Goal: Find contact information: Find contact information

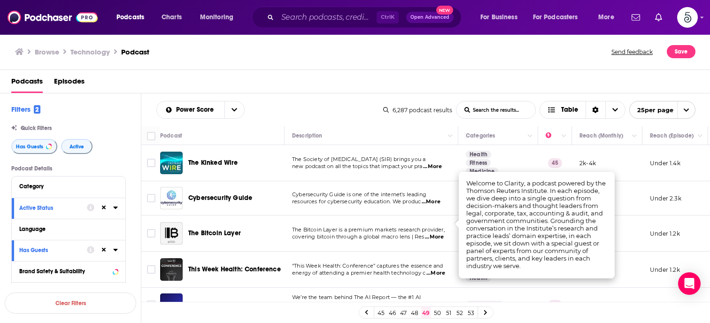
scroll to position [343, 0]
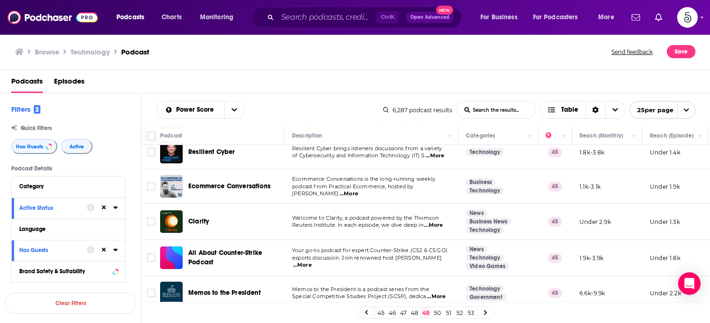
click at [630, 187] on td "1.1k-3.1k" at bounding box center [607, 187] width 70 height 34
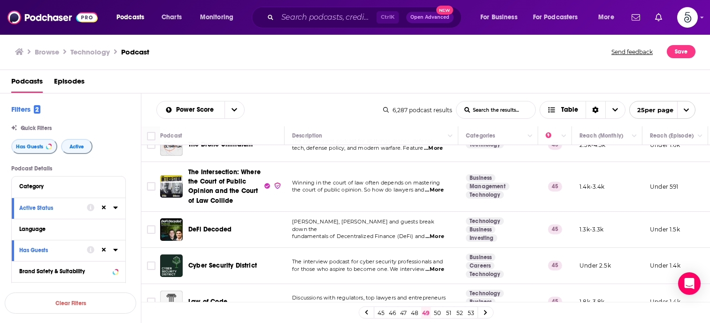
scroll to position [761, 0]
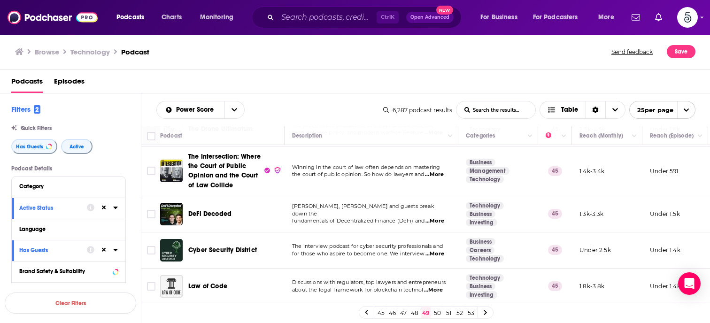
click at [435, 312] on link "50" at bounding box center [437, 312] width 9 height 11
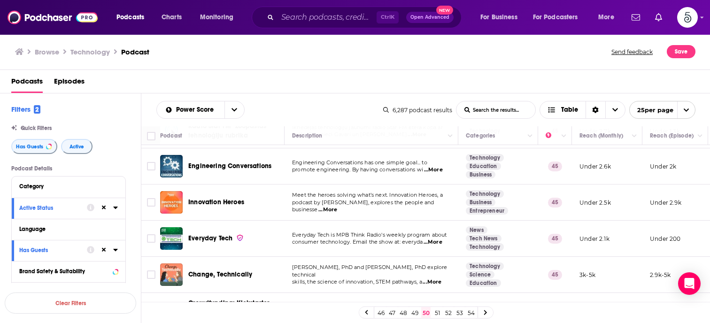
scroll to position [66, 0]
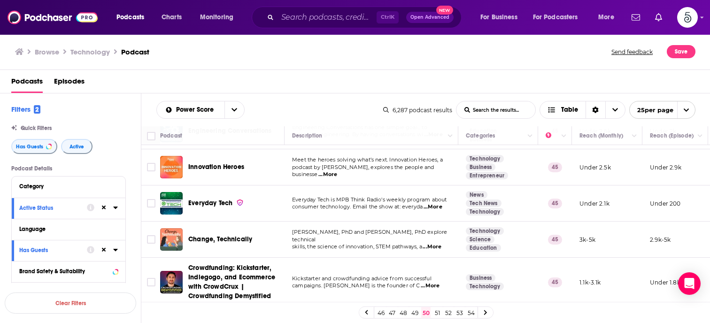
click at [438, 243] on span "...More" at bounding box center [432, 247] width 19 height 8
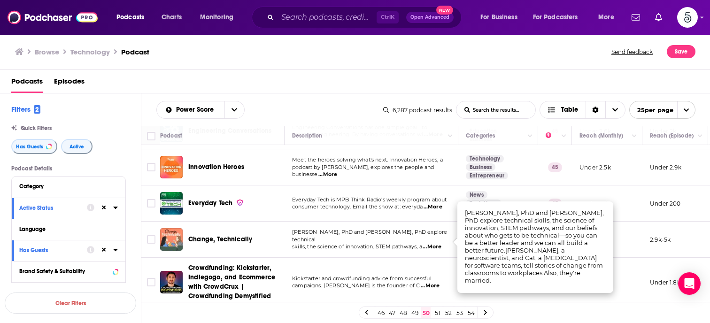
click at [438, 243] on span "...More" at bounding box center [432, 247] width 19 height 8
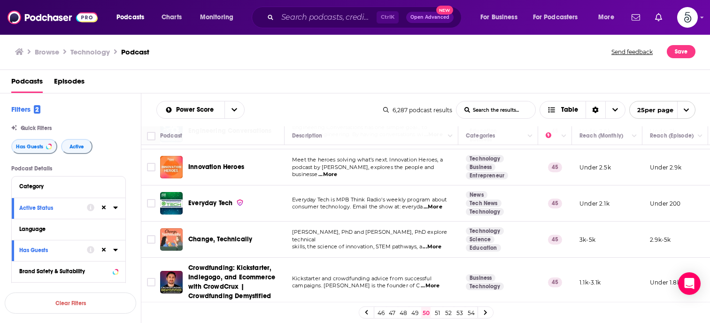
click at [438, 243] on span "...More" at bounding box center [432, 247] width 19 height 8
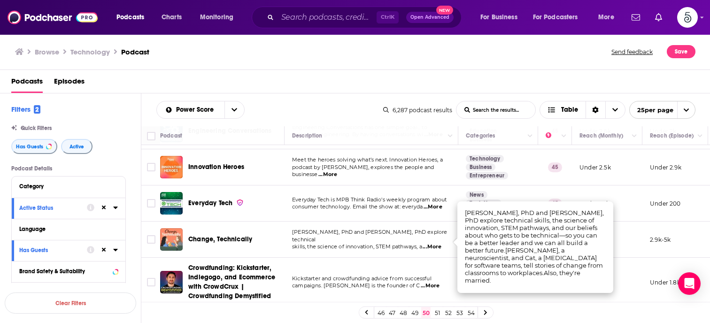
click at [438, 243] on span "...More" at bounding box center [432, 247] width 19 height 8
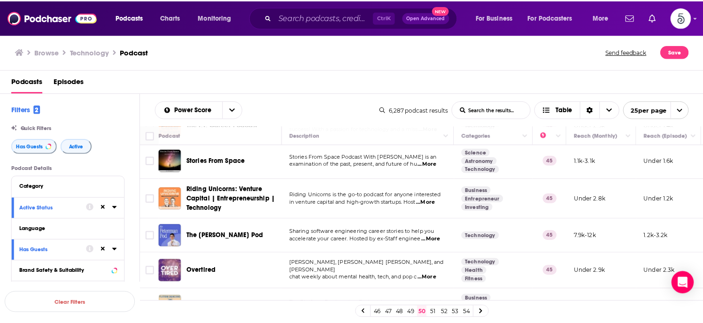
scroll to position [680, 0]
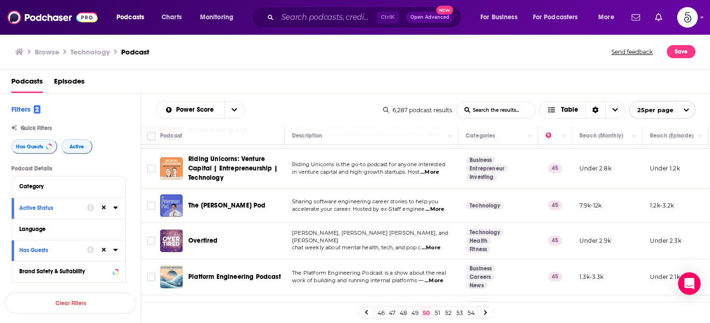
click at [435, 244] on span "...More" at bounding box center [431, 248] width 19 height 8
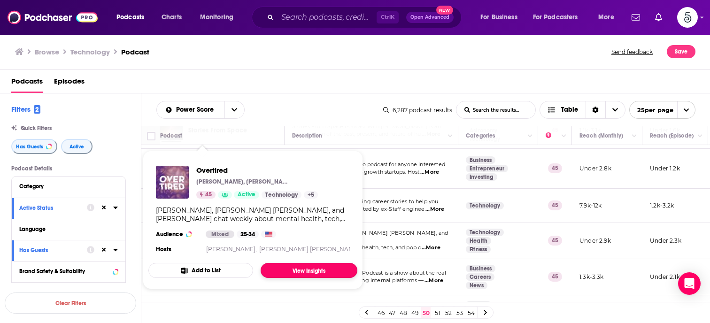
click at [300, 268] on link "View Insights" at bounding box center [309, 270] width 97 height 15
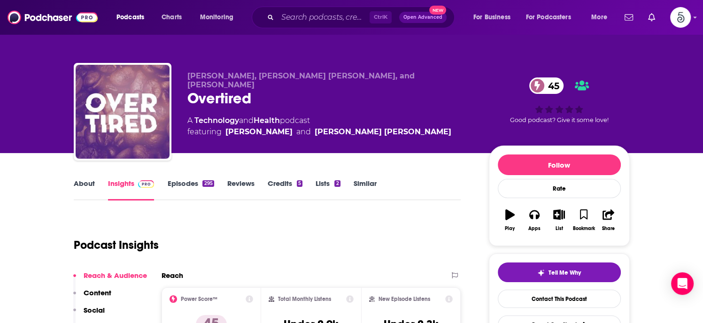
click at [181, 184] on link "Episodes 295" at bounding box center [190, 190] width 47 height 22
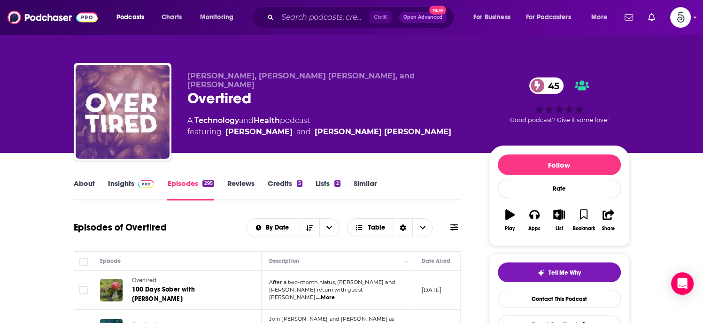
click at [78, 183] on link "About" at bounding box center [84, 190] width 21 height 22
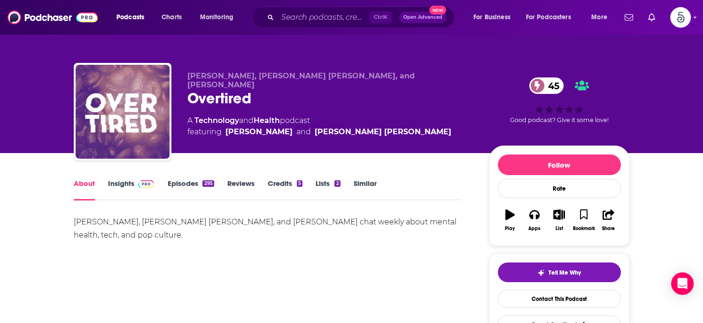
click at [78, 183] on link "About" at bounding box center [84, 190] width 21 height 22
click at [111, 185] on link "Insights" at bounding box center [131, 190] width 47 height 22
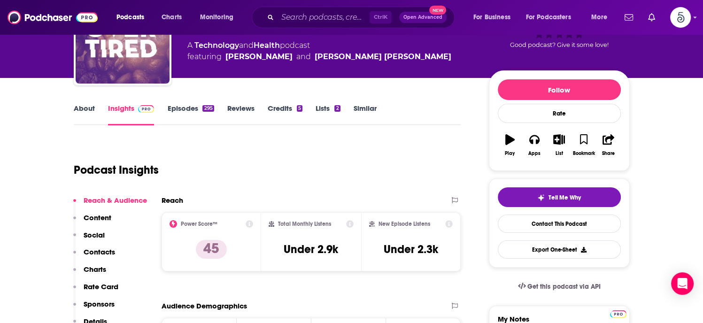
scroll to position [93, 0]
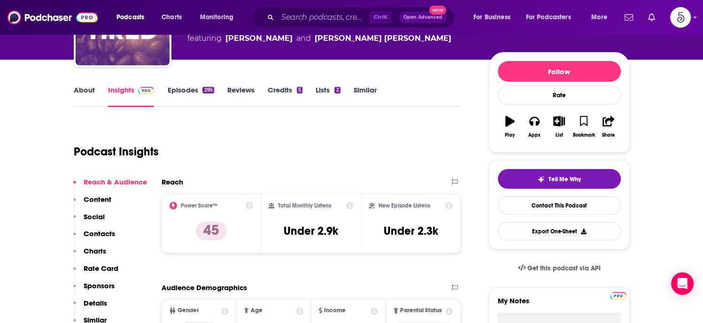
click at [89, 231] on p "Contacts" at bounding box center [99, 233] width 31 height 9
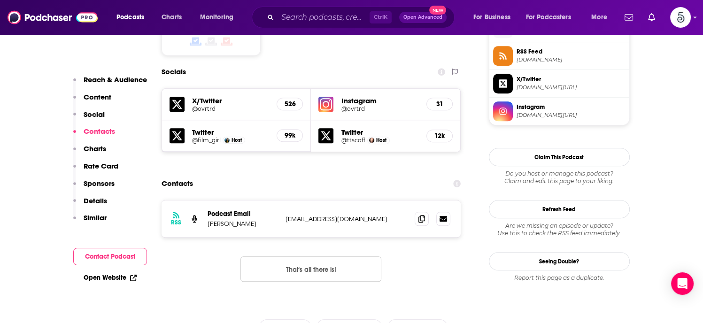
scroll to position [785, 0]
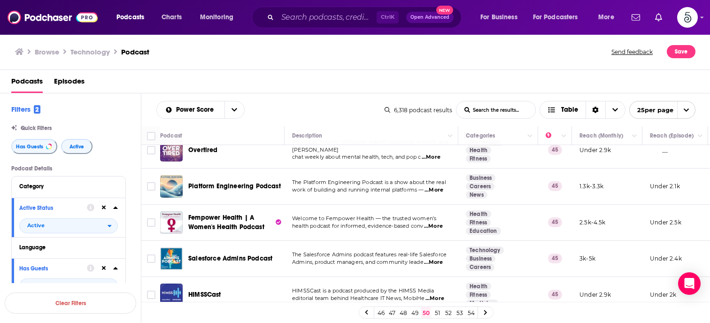
scroll to position [783, 0]
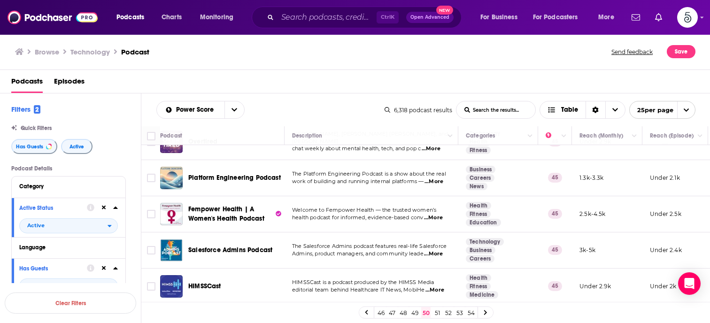
click at [436, 313] on link "51" at bounding box center [437, 312] width 9 height 11
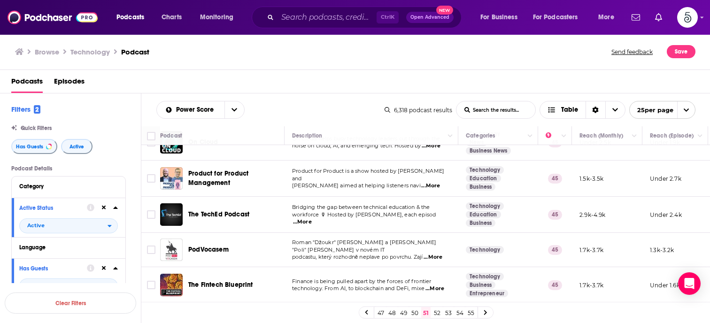
scroll to position [177, 0]
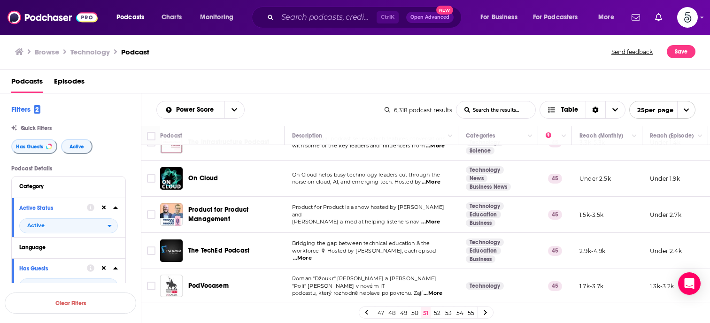
click at [436, 218] on span "...More" at bounding box center [430, 222] width 19 height 8
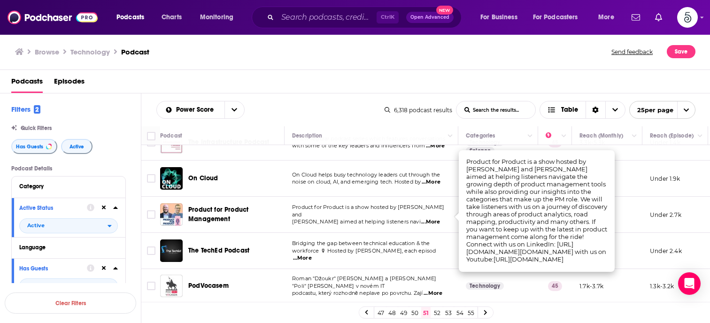
click at [436, 218] on span "...More" at bounding box center [430, 222] width 19 height 8
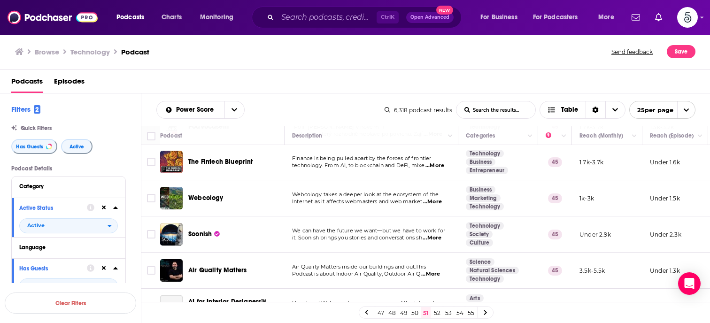
scroll to position [338, 0]
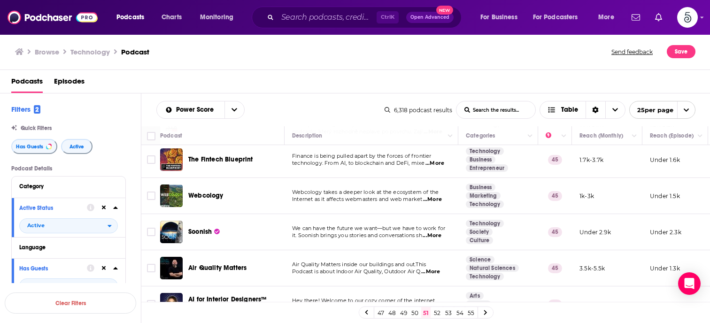
click at [439, 233] on span "...More" at bounding box center [432, 236] width 19 height 8
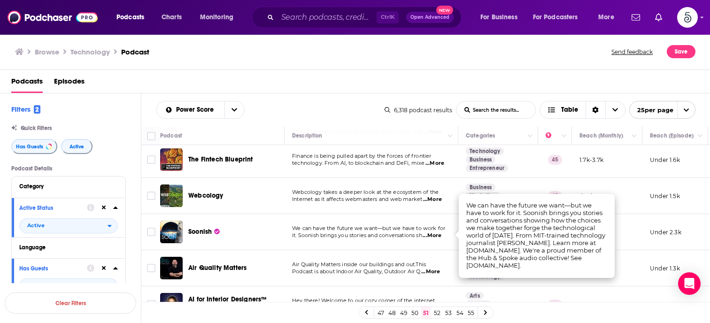
click at [439, 233] on span "...More" at bounding box center [432, 236] width 19 height 8
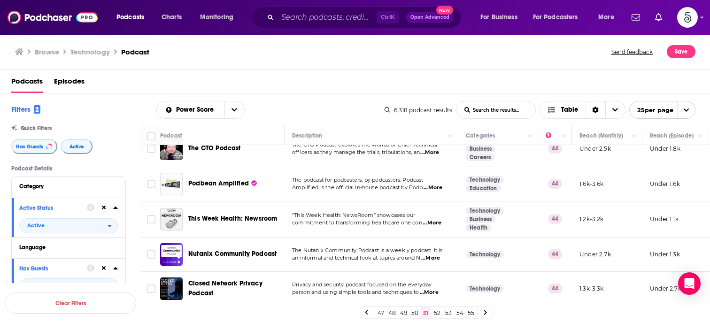
scroll to position [748, 0]
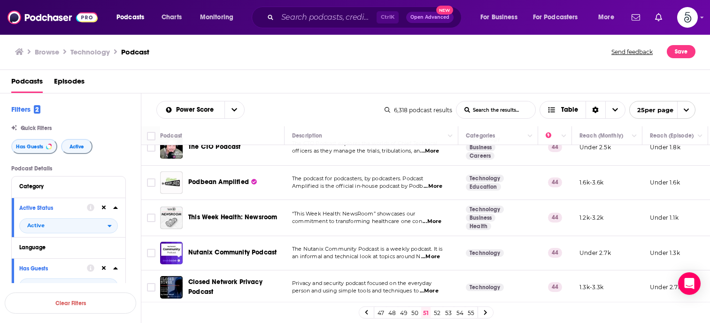
click at [435, 310] on link "52" at bounding box center [437, 312] width 9 height 11
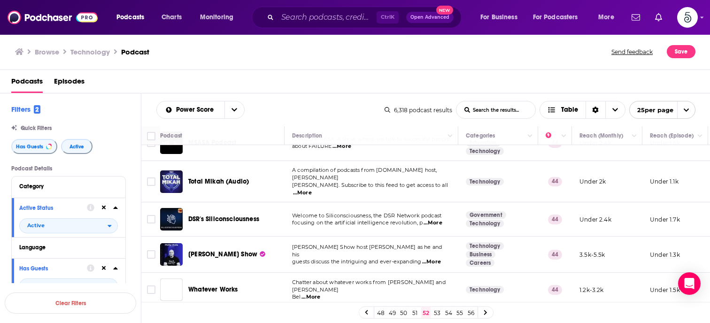
scroll to position [343, 0]
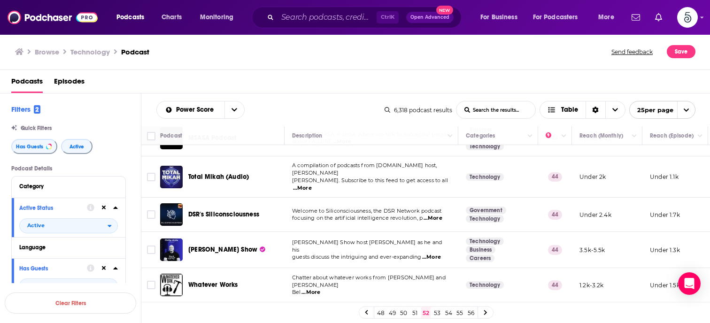
click at [439, 254] on span "...More" at bounding box center [431, 258] width 19 height 8
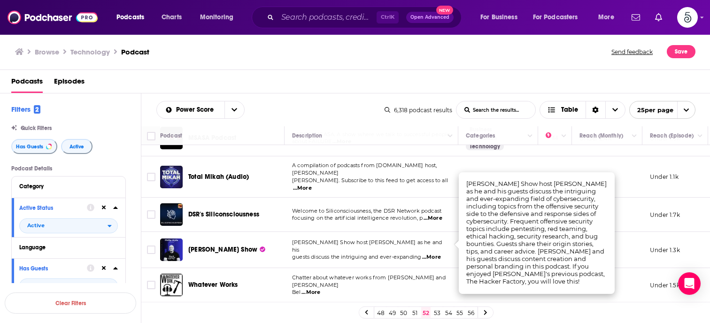
click at [439, 254] on span "...More" at bounding box center [431, 258] width 19 height 8
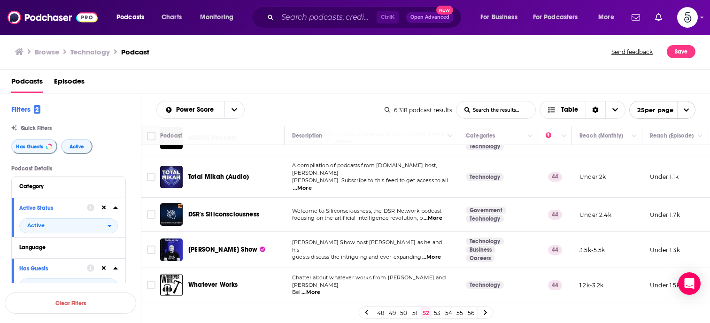
scroll to position [390, 0]
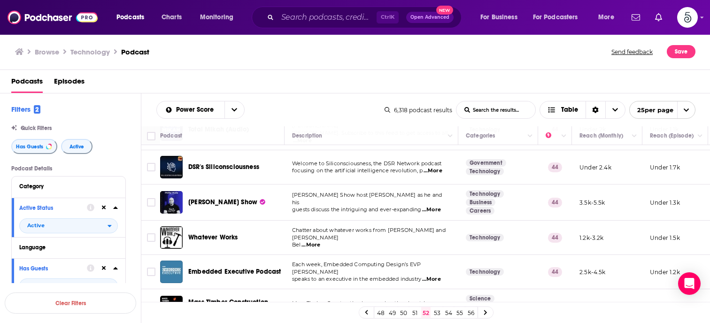
click at [313, 241] on span "...More" at bounding box center [311, 245] width 19 height 8
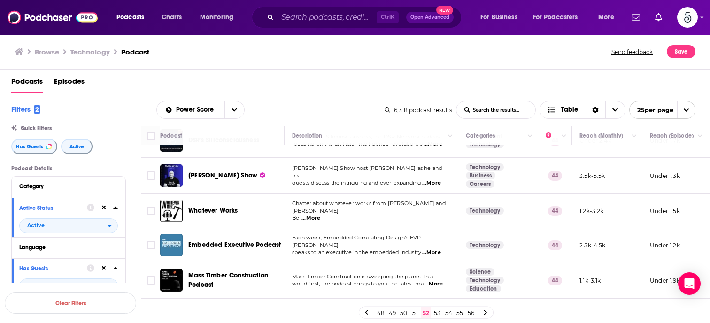
scroll to position [427, 0]
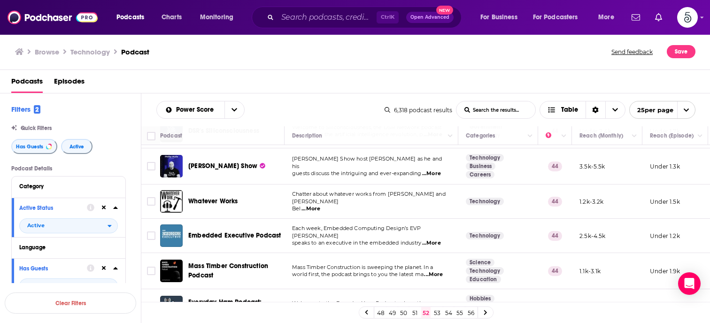
click at [434, 240] on span "...More" at bounding box center [431, 244] width 19 height 8
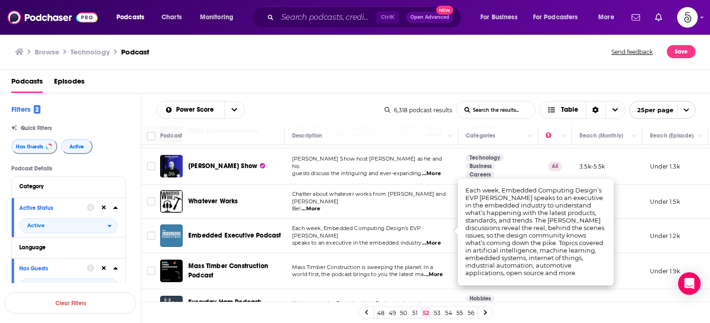
click at [434, 240] on span "...More" at bounding box center [431, 244] width 19 height 8
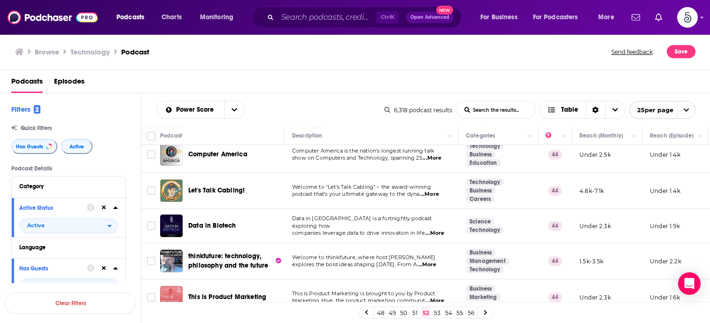
scroll to position [731, 0]
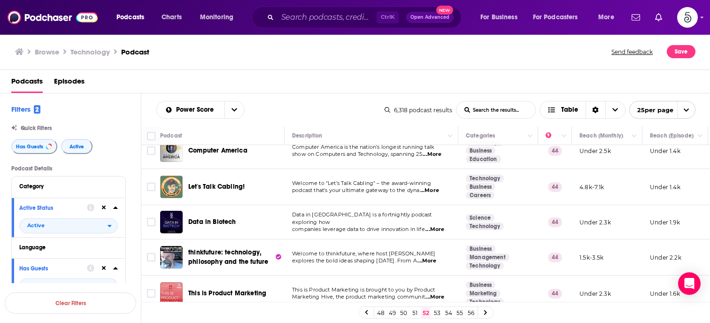
click at [436, 257] on span "...More" at bounding box center [427, 261] width 19 height 8
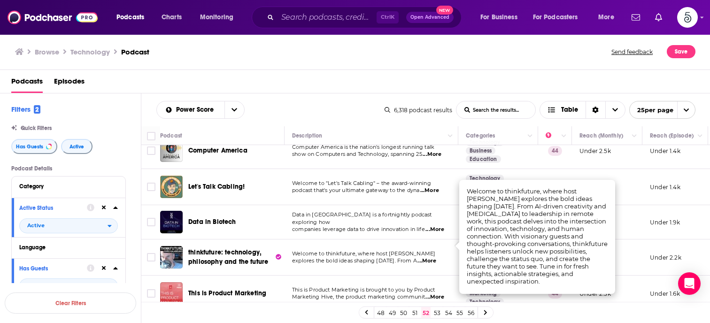
click at [436, 257] on span "...More" at bounding box center [427, 261] width 19 height 8
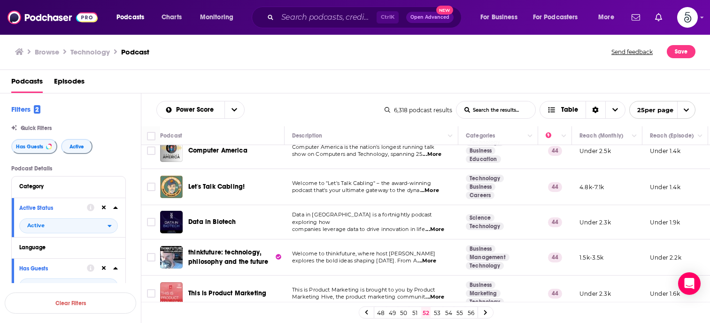
click at [435, 311] on link "53" at bounding box center [437, 312] width 9 height 11
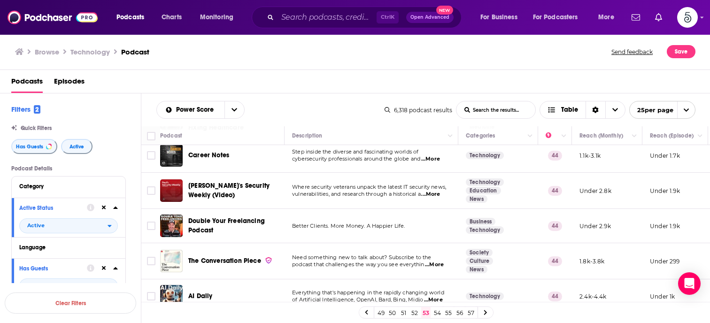
scroll to position [201, 0]
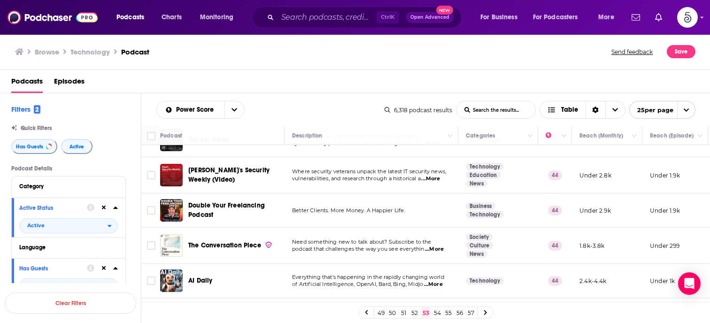
click at [436, 246] on span "...More" at bounding box center [434, 250] width 19 height 8
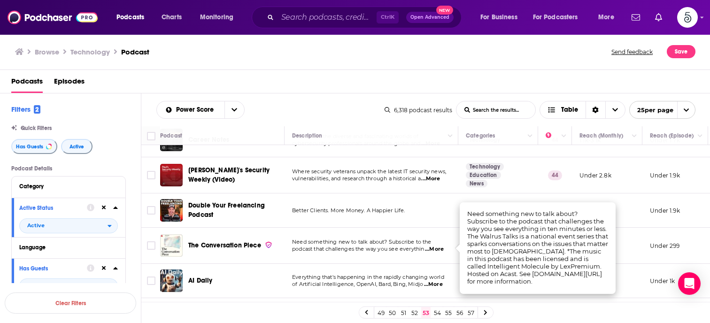
click at [436, 246] on span "...More" at bounding box center [434, 250] width 19 height 8
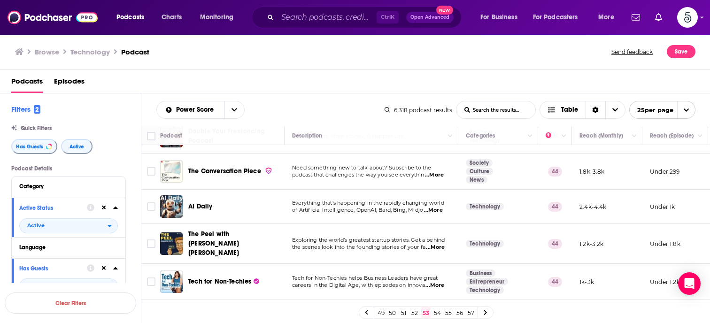
scroll to position [280, 0]
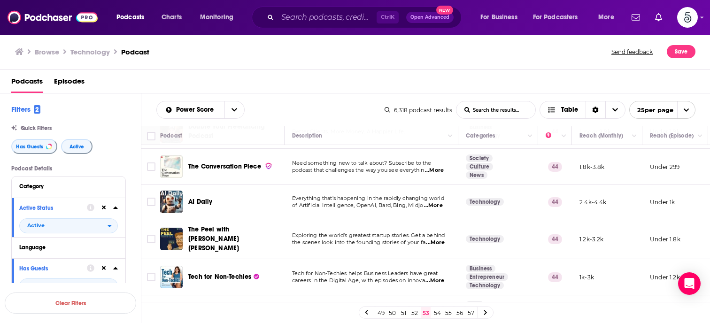
click at [434, 207] on span "...More" at bounding box center [433, 206] width 19 height 8
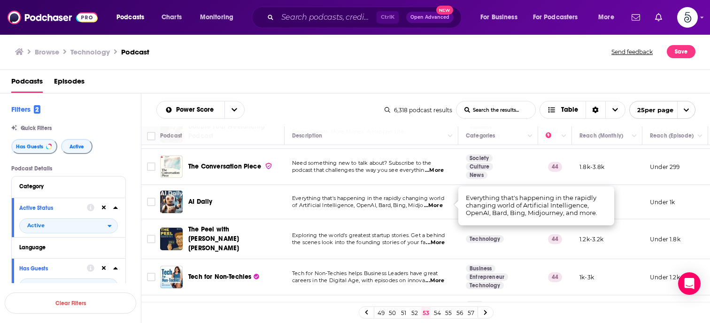
click at [434, 207] on span "...More" at bounding box center [433, 206] width 19 height 8
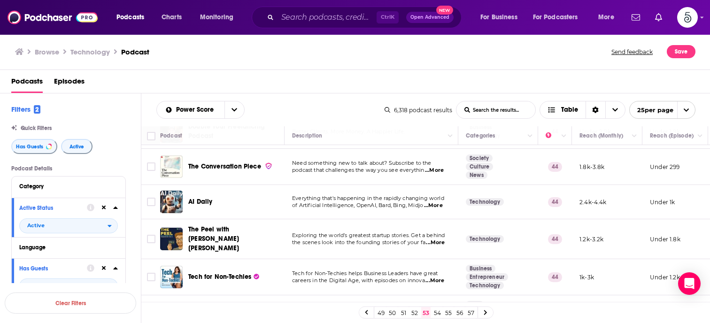
click at [437, 240] on span "...More" at bounding box center [435, 243] width 19 height 8
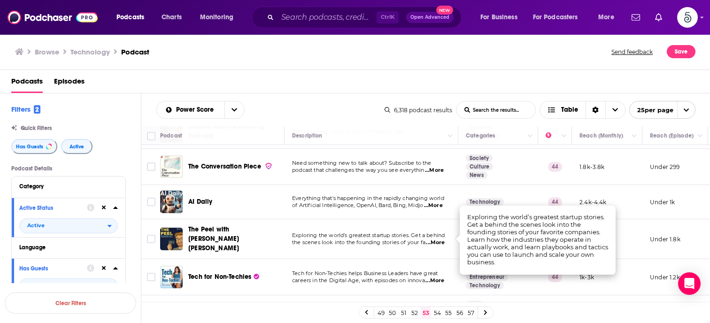
click at [437, 240] on span "...More" at bounding box center [435, 243] width 19 height 8
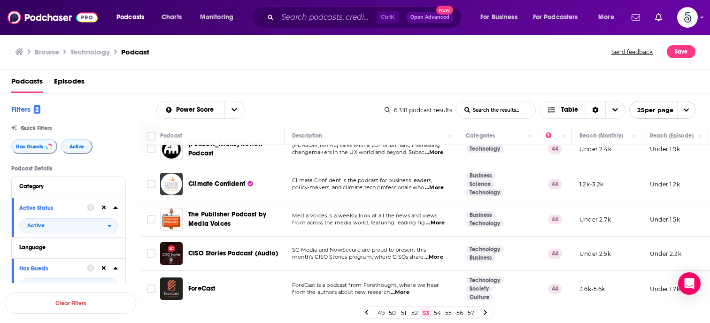
scroll to position [733, 0]
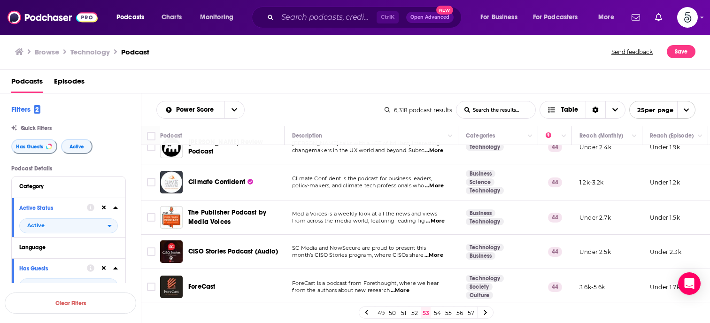
click at [436, 310] on link "54" at bounding box center [437, 312] width 9 height 11
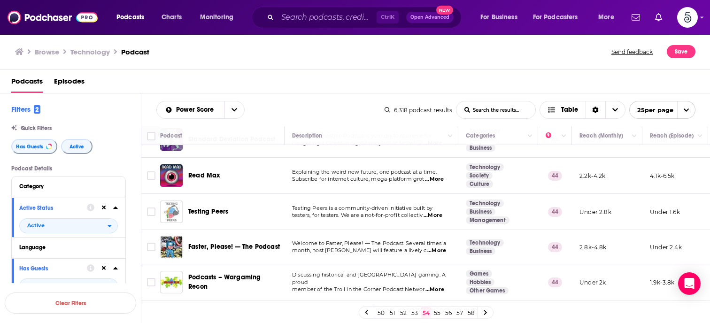
scroll to position [150, 0]
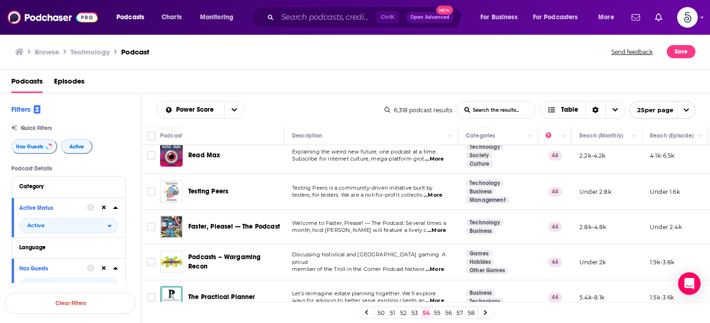
click at [435, 229] on span "...More" at bounding box center [436, 231] width 19 height 8
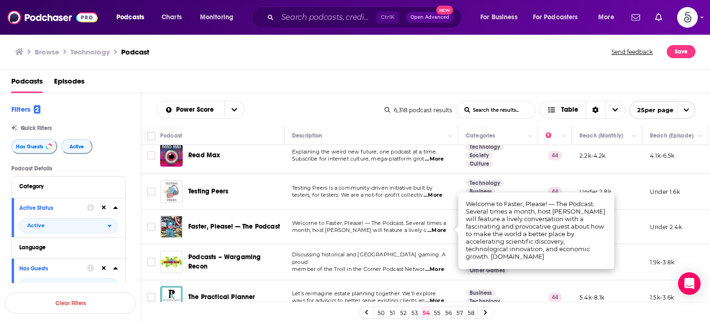
click at [435, 229] on span "...More" at bounding box center [436, 231] width 19 height 8
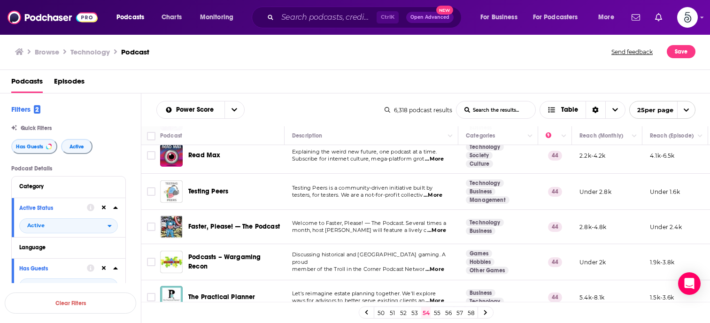
click at [435, 229] on span "...More" at bounding box center [436, 231] width 19 height 8
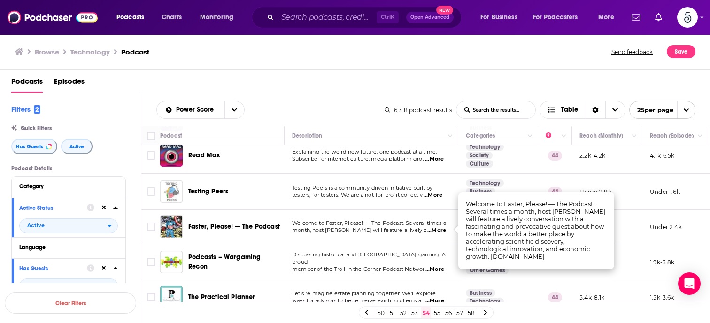
click at [435, 229] on span "...More" at bounding box center [436, 231] width 19 height 8
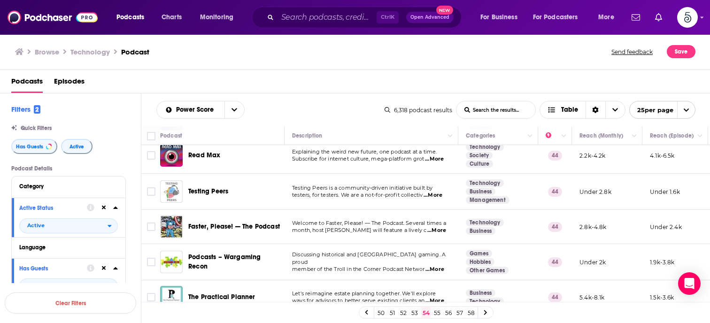
click at [435, 229] on span "...More" at bounding box center [436, 231] width 19 height 8
click at [447, 227] on p "month, host Jim Pethokoukis will feature a lively c ...More" at bounding box center [371, 231] width 158 height 8
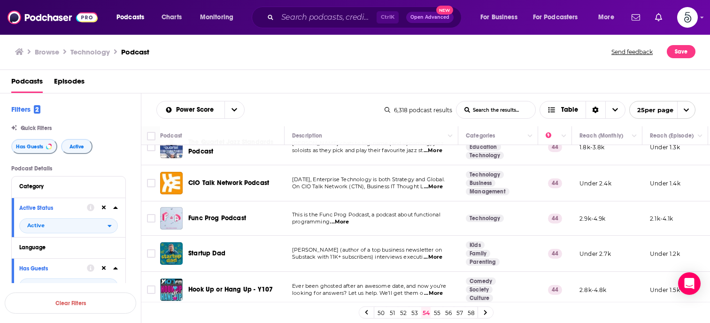
scroll to position [738, 0]
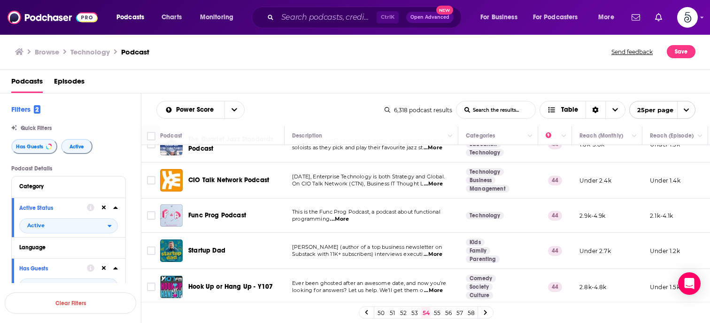
click at [437, 251] on span "...More" at bounding box center [433, 255] width 19 height 8
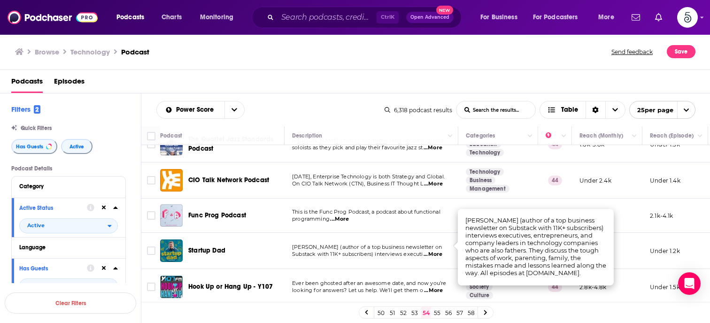
click at [437, 251] on span "...More" at bounding box center [433, 255] width 19 height 8
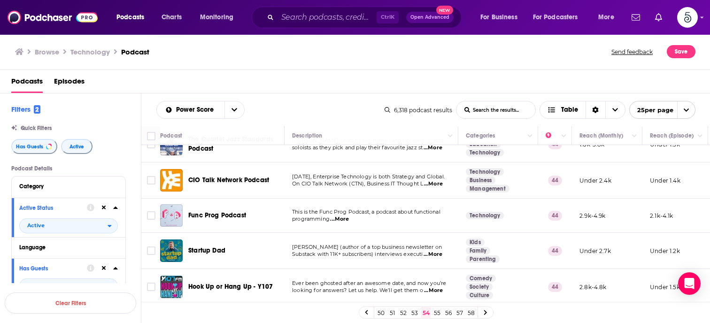
click at [436, 312] on link "55" at bounding box center [437, 312] width 9 height 11
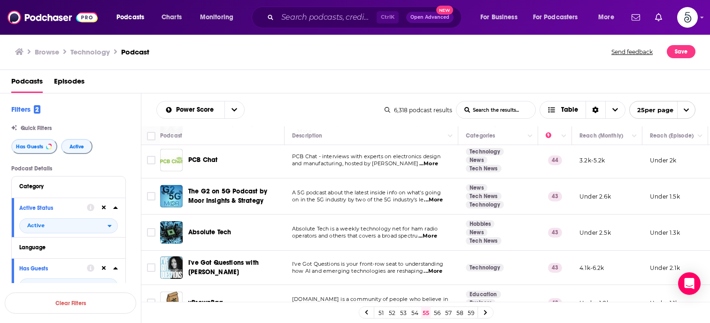
scroll to position [103, 0]
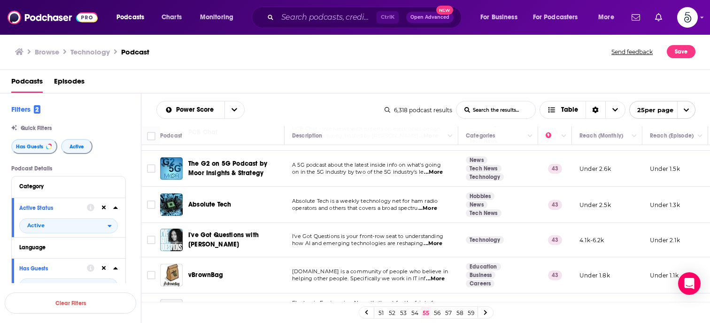
click at [438, 242] on span "...More" at bounding box center [433, 244] width 19 height 8
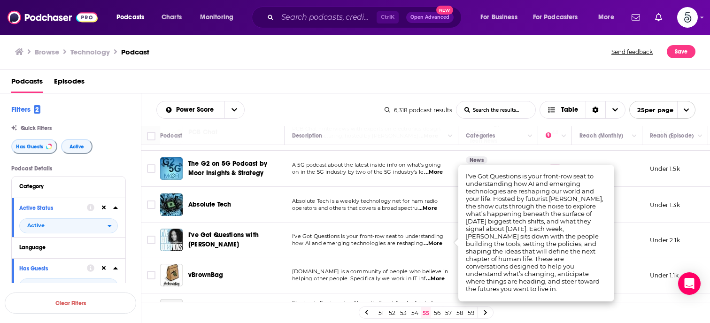
click at [438, 242] on span "...More" at bounding box center [433, 244] width 19 height 8
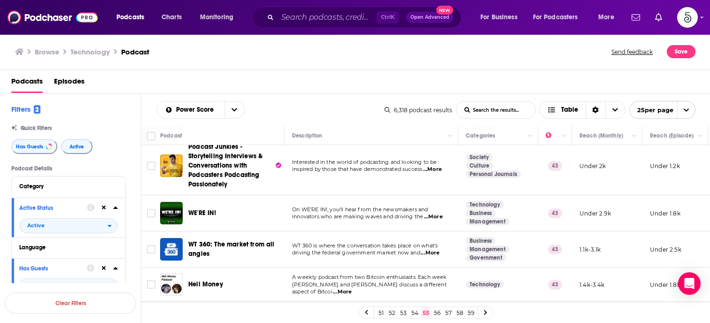
scroll to position [592, 0]
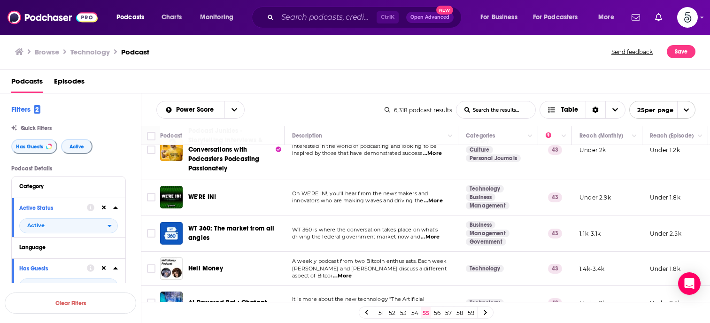
click at [437, 198] on span "...More" at bounding box center [433, 201] width 19 height 8
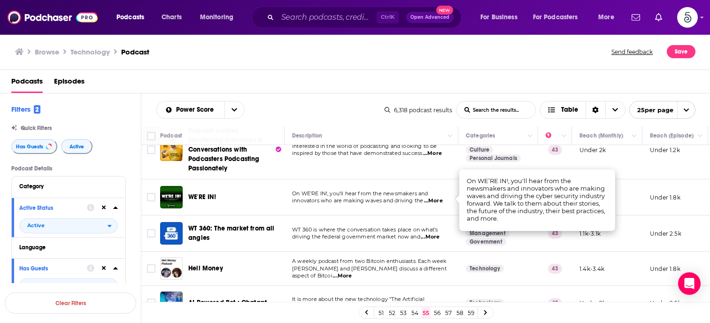
click at [437, 198] on span "...More" at bounding box center [433, 201] width 19 height 8
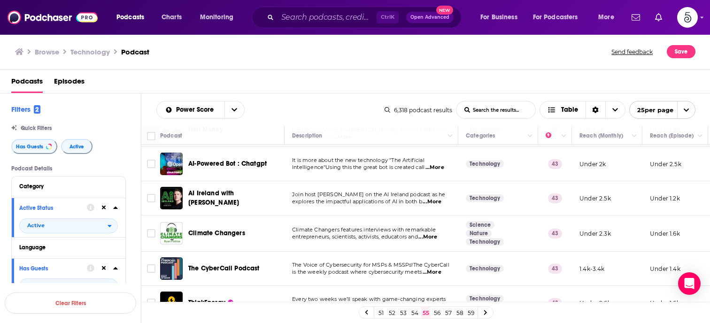
scroll to position [752, 0]
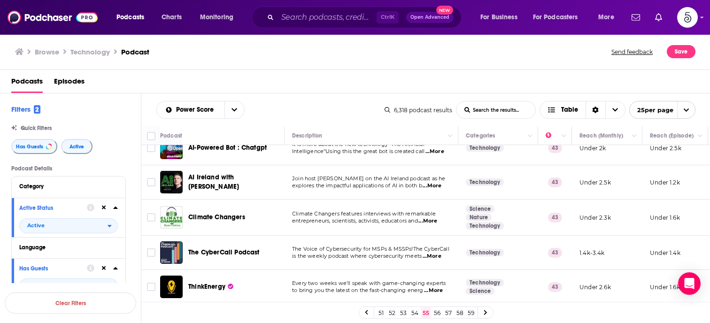
click at [435, 312] on link "56" at bounding box center [437, 312] width 9 height 11
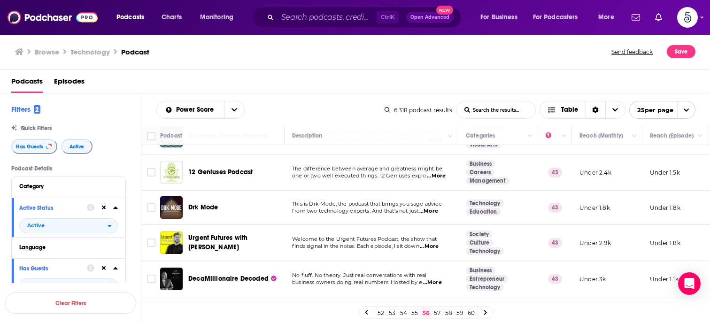
scroll to position [730, 0]
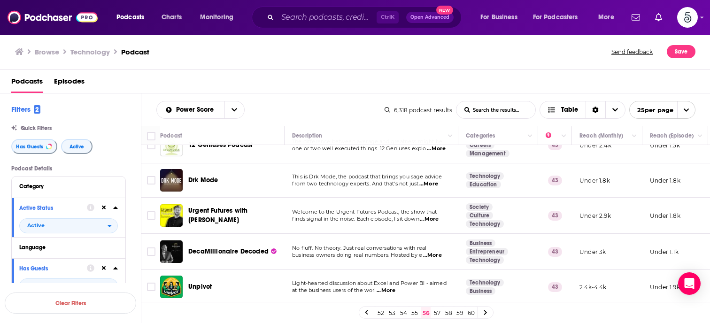
click at [434, 216] on span "...More" at bounding box center [429, 220] width 19 height 8
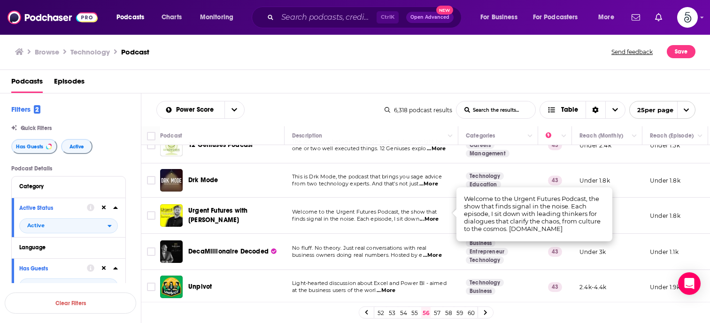
click at [434, 216] on span "...More" at bounding box center [429, 220] width 19 height 8
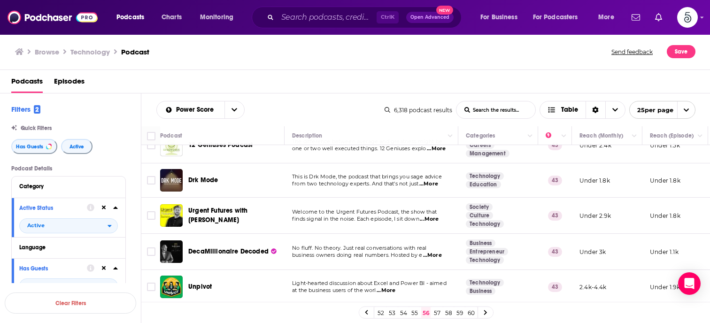
click at [434, 216] on span "...More" at bounding box center [429, 220] width 19 height 8
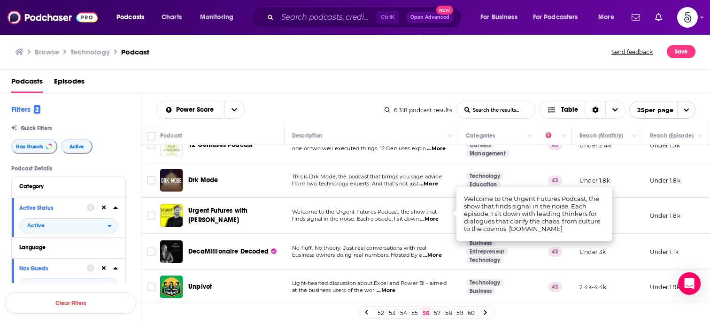
click at [434, 216] on span "...More" at bounding box center [429, 220] width 19 height 8
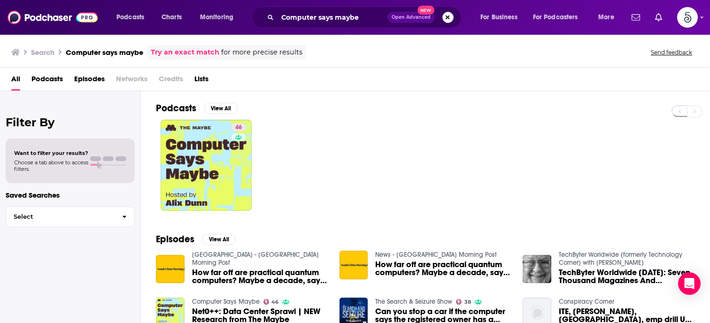
click at [450, 17] on button "Search podcasts, credits, & more..." at bounding box center [447, 17] width 11 height 11
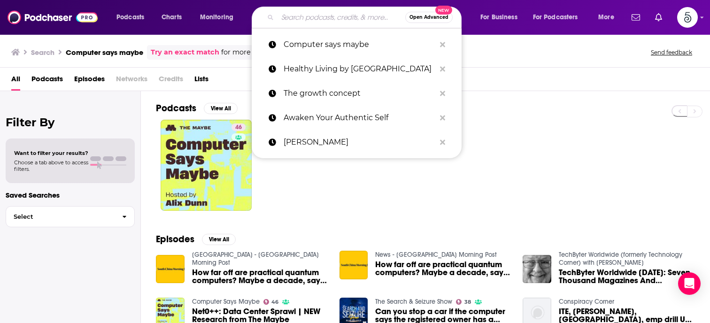
click at [297, 19] on input "Search podcasts, credits, & more..." at bounding box center [342, 17] width 128 height 15
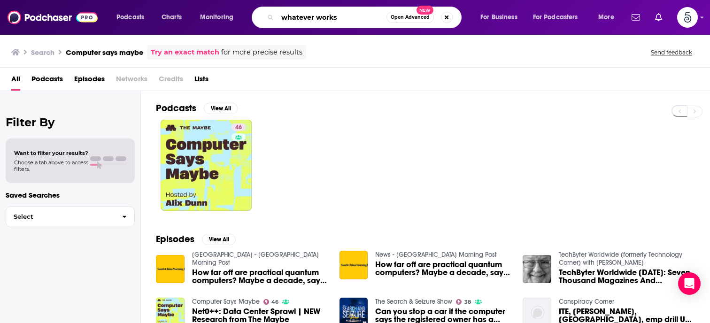
type input "whatever works"
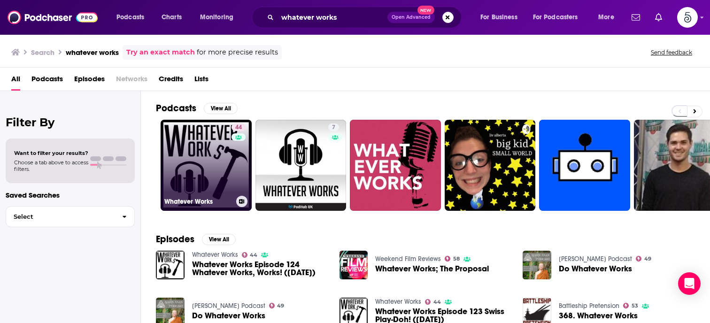
click at [194, 151] on link "44 Whatever Works" at bounding box center [206, 165] width 91 height 91
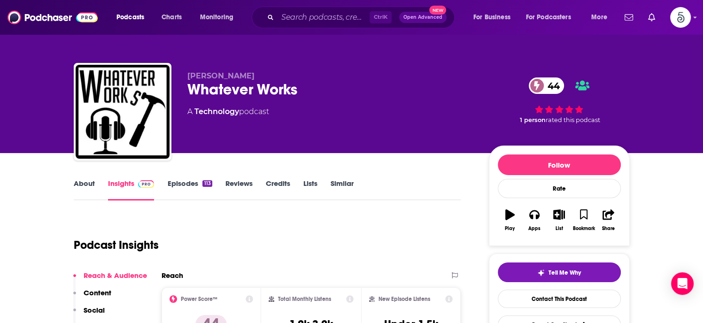
click at [184, 186] on link "Episodes 113" at bounding box center [189, 190] width 45 height 22
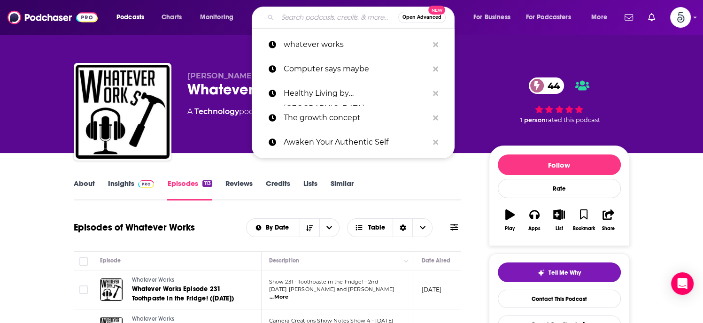
click at [316, 23] on input "Search podcasts, credits, & more..." at bounding box center [338, 17] width 121 height 15
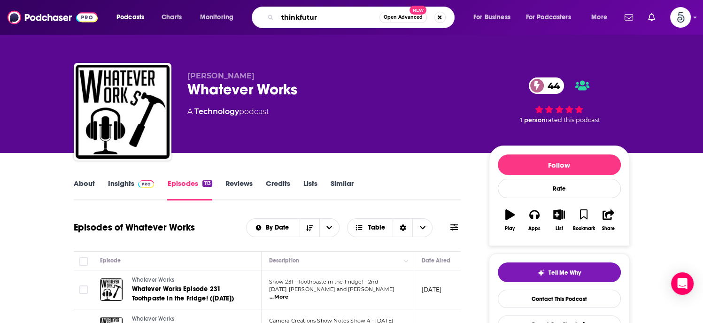
type input "thinkfuture"
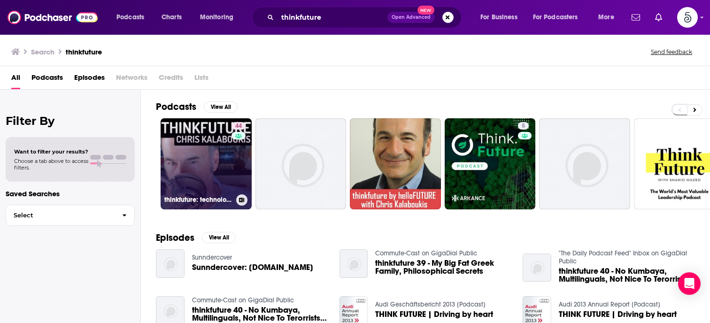
click at [207, 149] on link "44 thinkfuture: technology, philosophy and the future" at bounding box center [206, 163] width 91 height 91
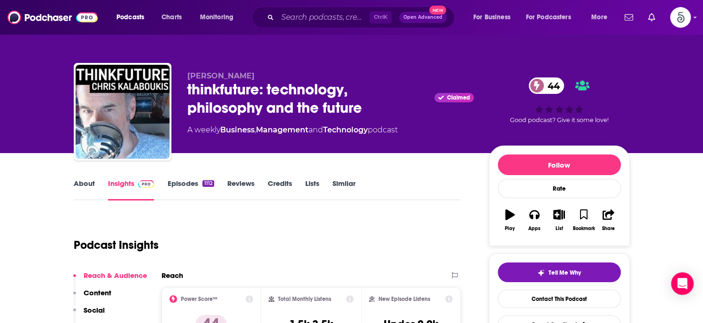
click at [176, 183] on link "Episodes 1112" at bounding box center [190, 190] width 47 height 22
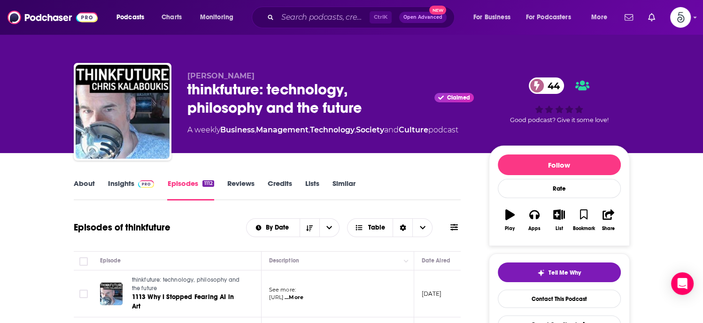
click at [119, 185] on link "Insights" at bounding box center [131, 190] width 47 height 22
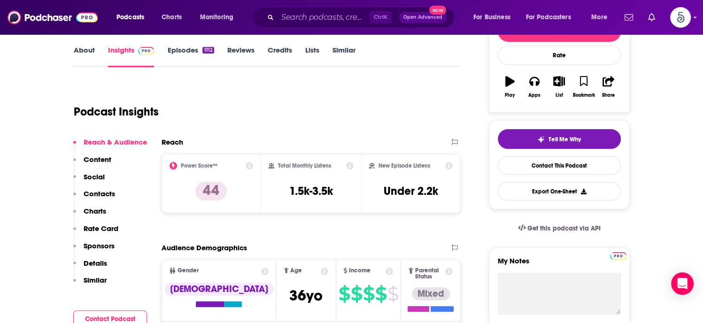
scroll to position [184, 0]
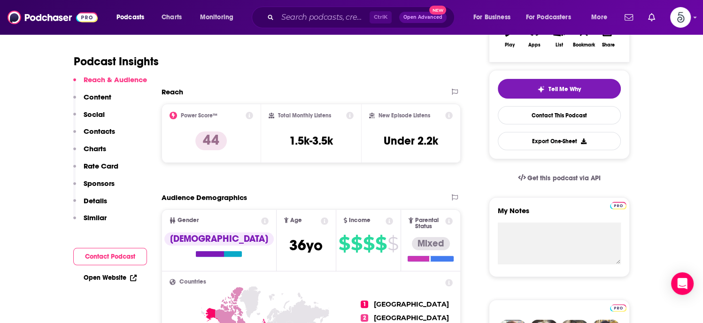
click at [100, 131] on p "Contacts" at bounding box center [99, 131] width 31 height 9
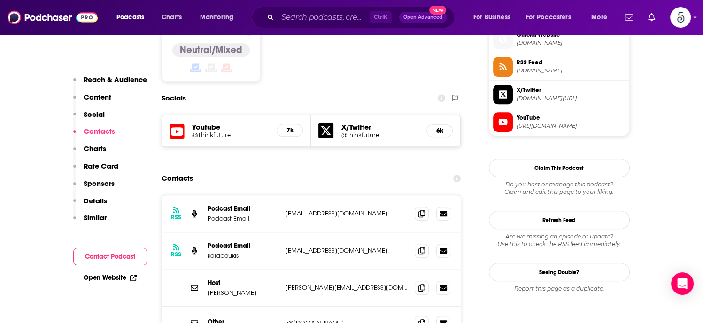
scroll to position [774, 0]
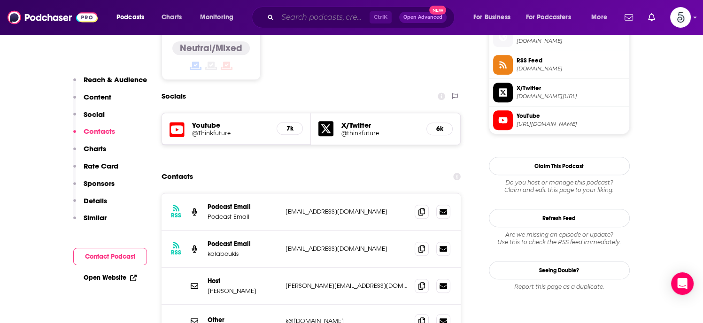
click at [330, 16] on input "Search podcasts, credits, & more..." at bounding box center [324, 17] width 92 height 15
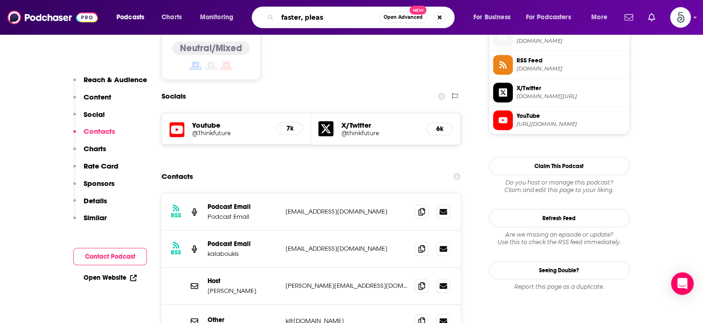
type input "faster, please"
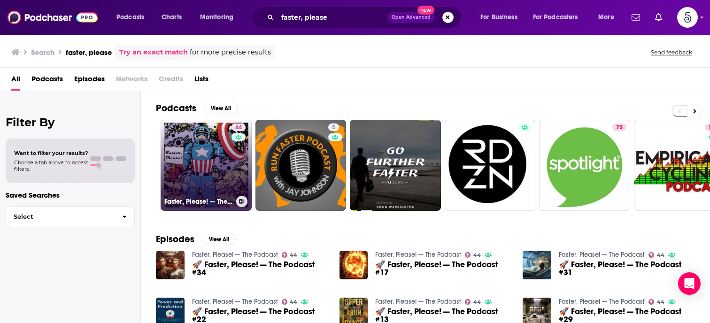
click at [212, 154] on link "44 Faster, Please! — The Podcast" at bounding box center [206, 165] width 91 height 91
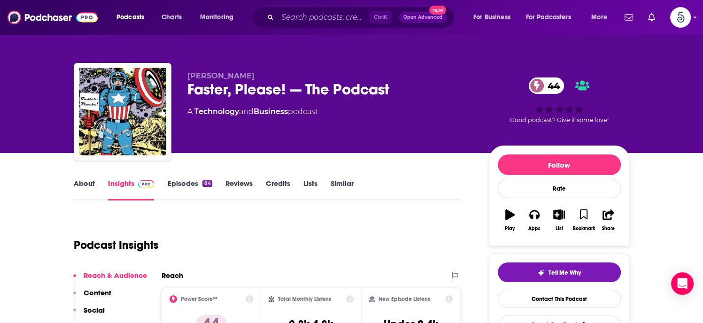
click at [180, 184] on link "Episodes 84" at bounding box center [189, 190] width 45 height 22
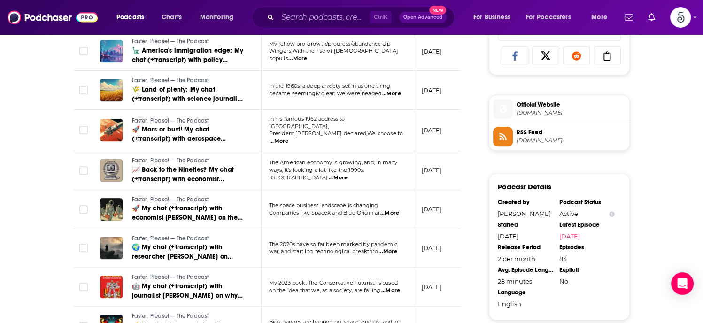
scroll to position [648, 0]
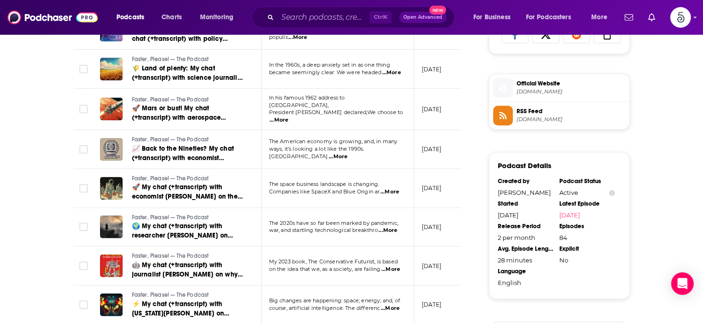
click at [391, 266] on span "...More" at bounding box center [390, 270] width 19 height 8
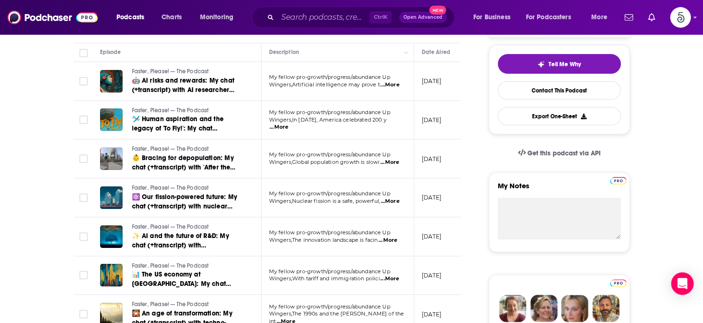
scroll to position [0, 0]
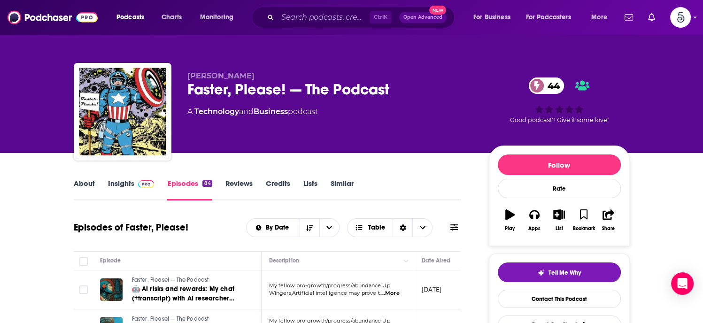
click at [124, 183] on link "Insights" at bounding box center [131, 190] width 47 height 22
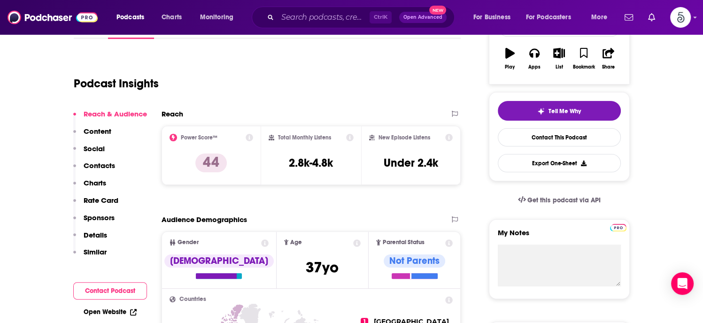
scroll to position [167, 0]
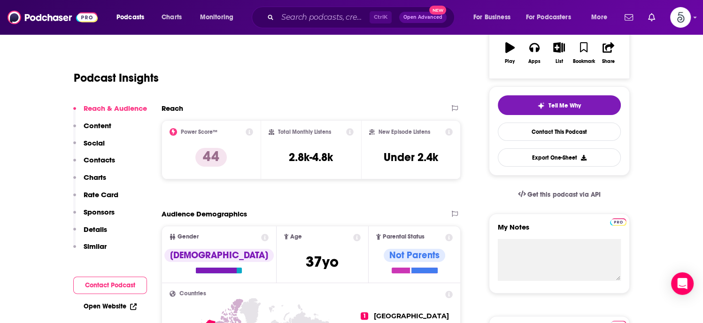
click at [89, 158] on p "Contacts" at bounding box center [99, 159] width 31 height 9
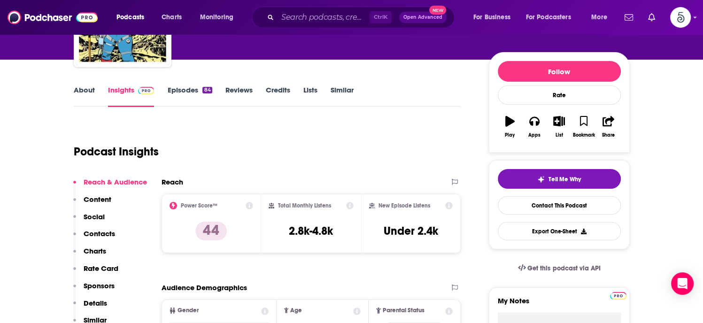
scroll to position [0, 0]
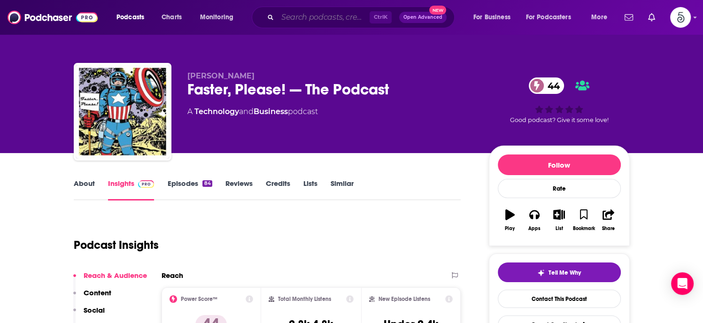
click at [294, 19] on input "Search podcasts, credits, & more..." at bounding box center [324, 17] width 92 height 15
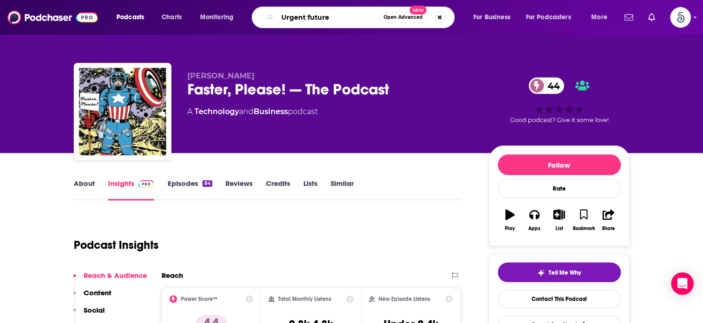
type input "Urgent futures"
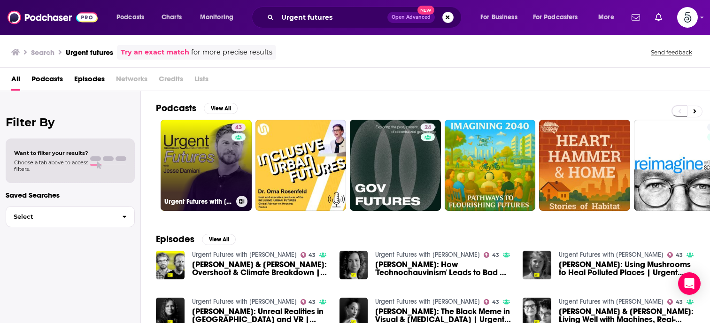
click at [218, 162] on link "43 Urgent Futures with [PERSON_NAME]" at bounding box center [206, 165] width 91 height 91
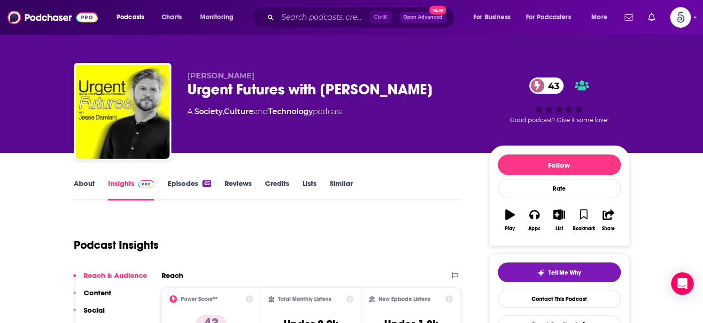
click at [182, 184] on link "Episodes 65" at bounding box center [189, 190] width 44 height 22
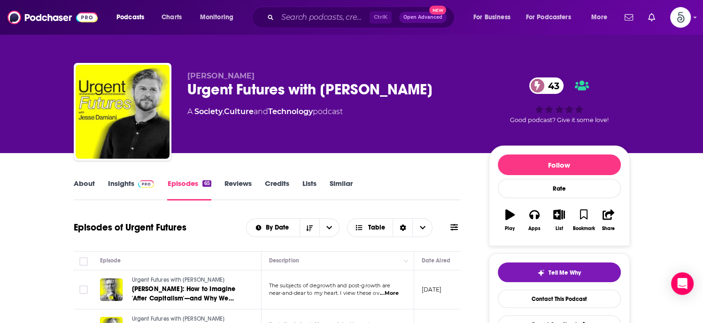
click at [119, 185] on link "Insights" at bounding box center [131, 190] width 47 height 22
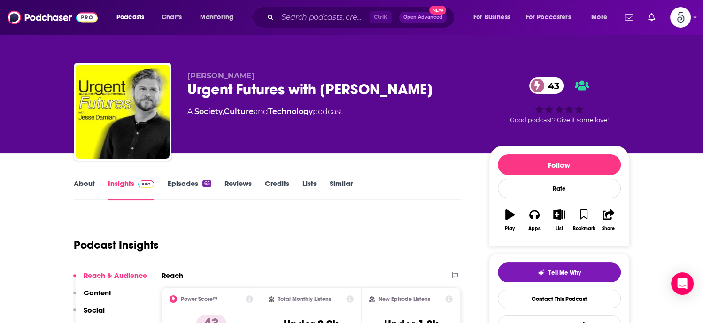
scroll to position [123, 0]
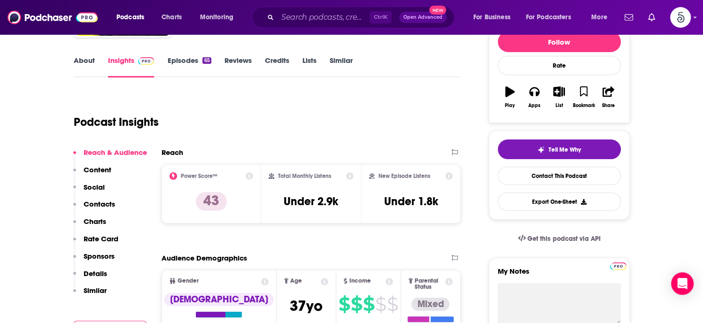
click at [106, 202] on p "Contacts" at bounding box center [99, 204] width 31 height 9
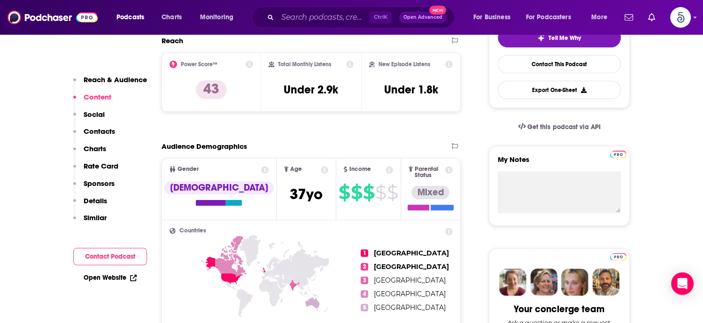
scroll to position [217, 0]
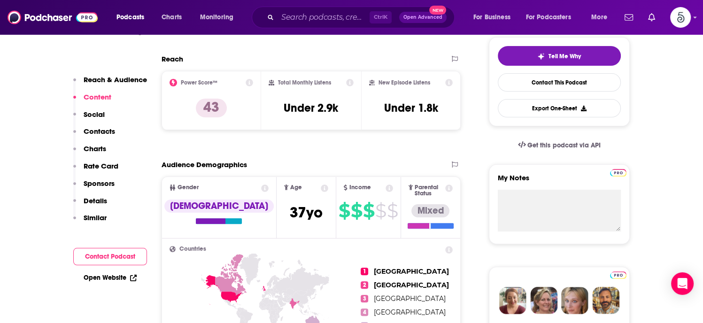
click at [98, 132] on p "Contacts" at bounding box center [99, 131] width 31 height 9
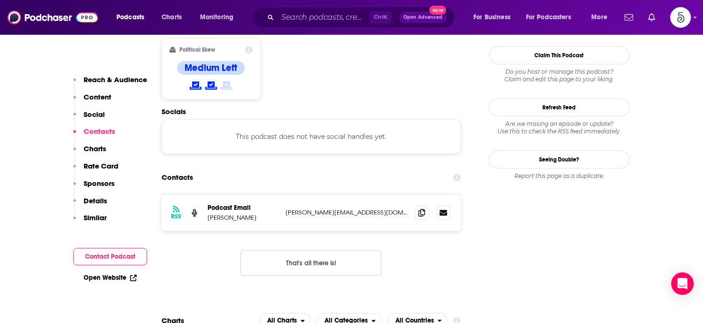
scroll to position [755, 0]
